Goal: Find specific page/section: Find specific page/section

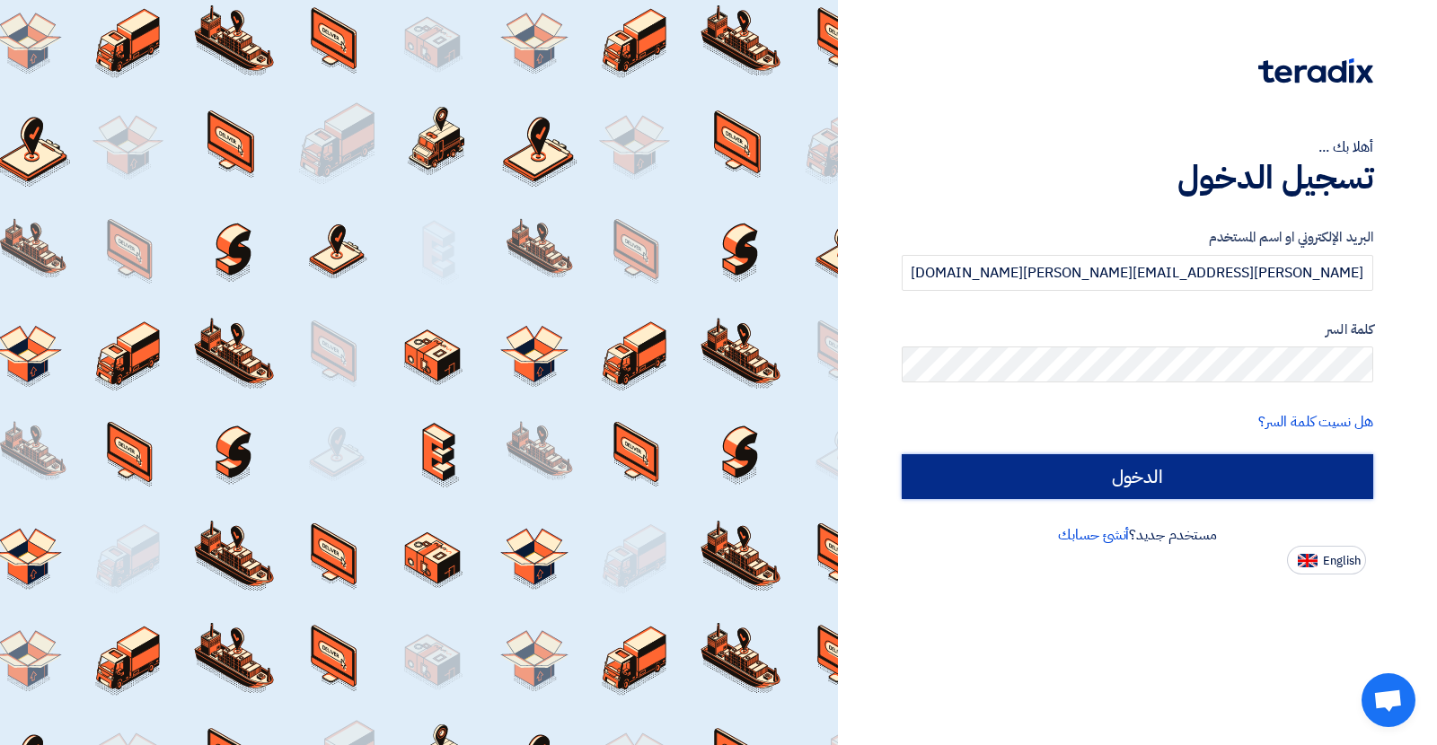
click at [1006, 497] on input "الدخول" at bounding box center [1136, 476] width 471 height 45
type input "Sign in"
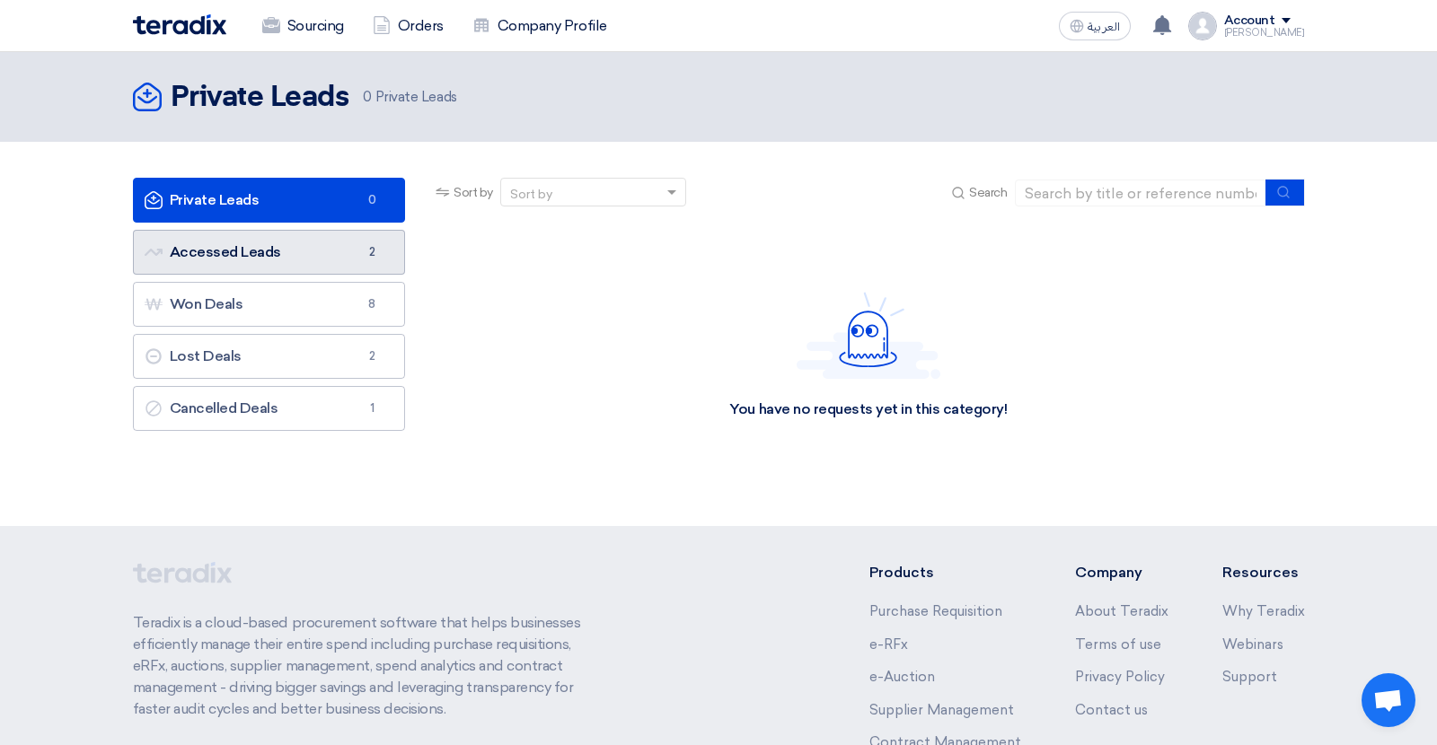
click at [270, 254] on link "Accessed Leads Accessed Leads 2" at bounding box center [269, 252] width 273 height 45
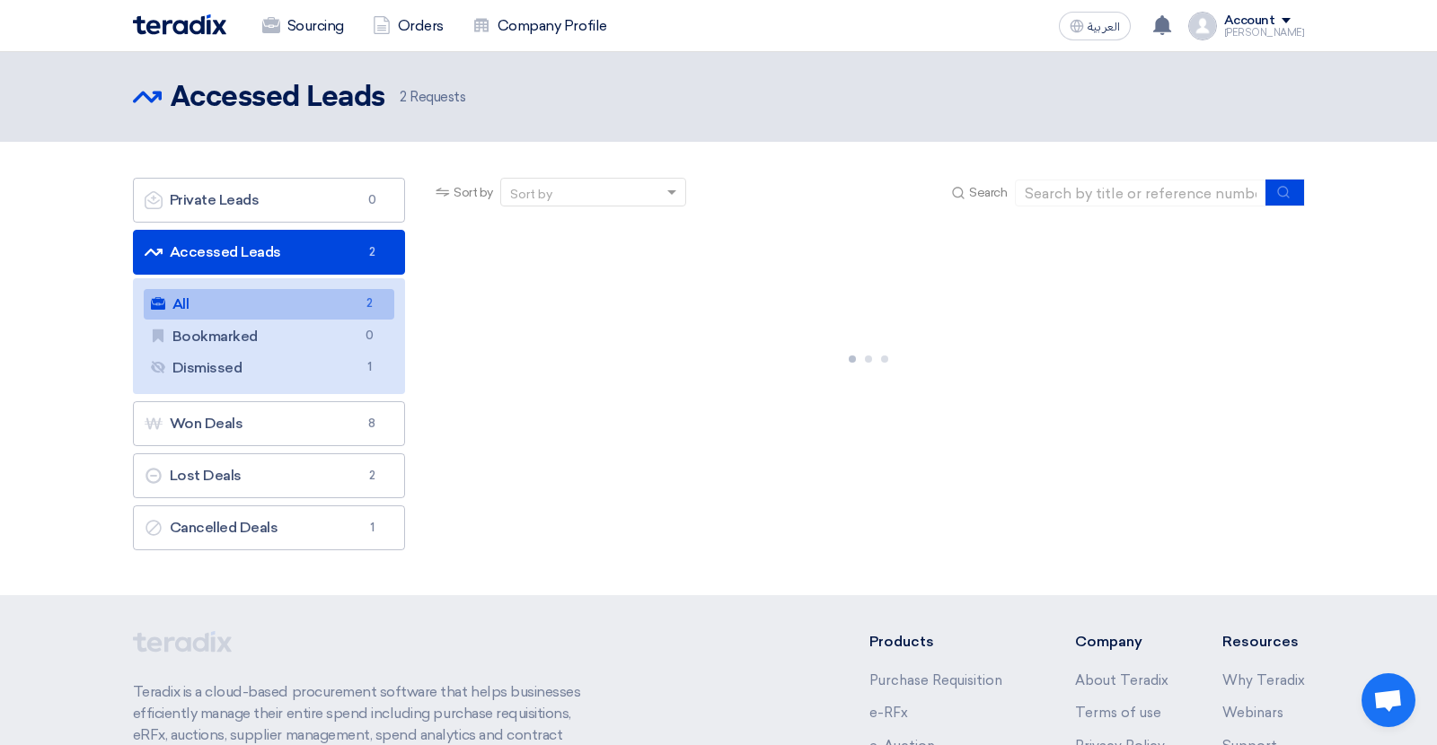
click at [246, 308] on link "All All 2" at bounding box center [269, 304] width 251 height 31
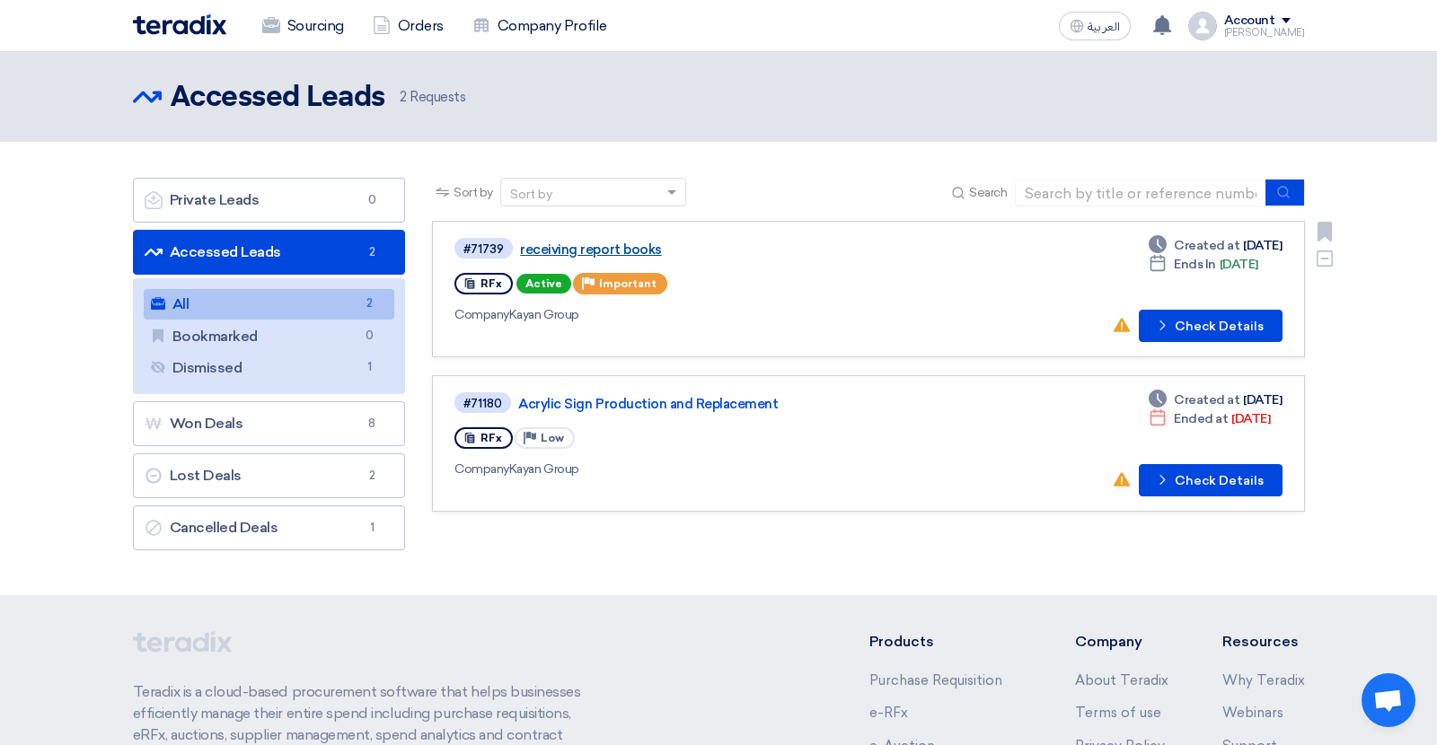
click at [622, 250] on link "receiving report books" at bounding box center [744, 250] width 449 height 16
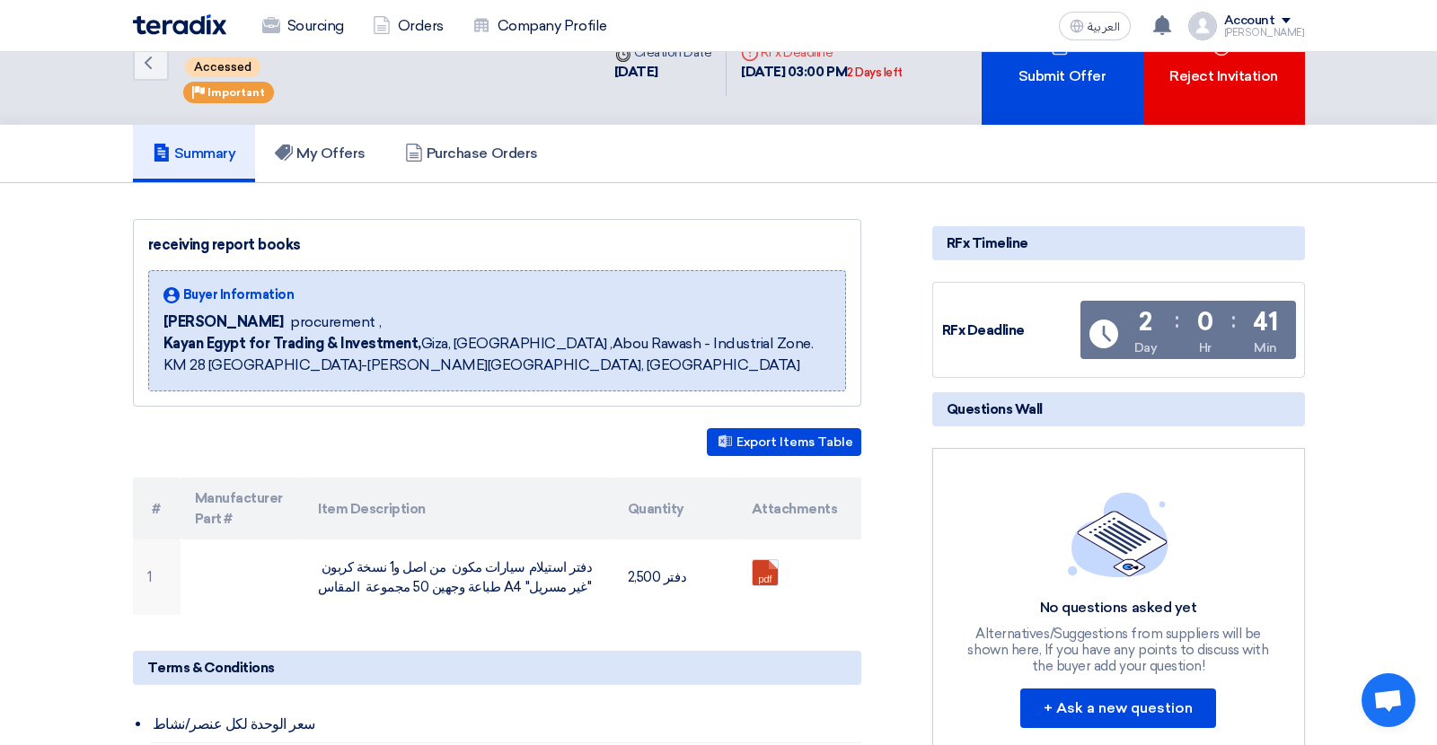
scroll to position [68, 0]
